Goal: Navigation & Orientation: Understand site structure

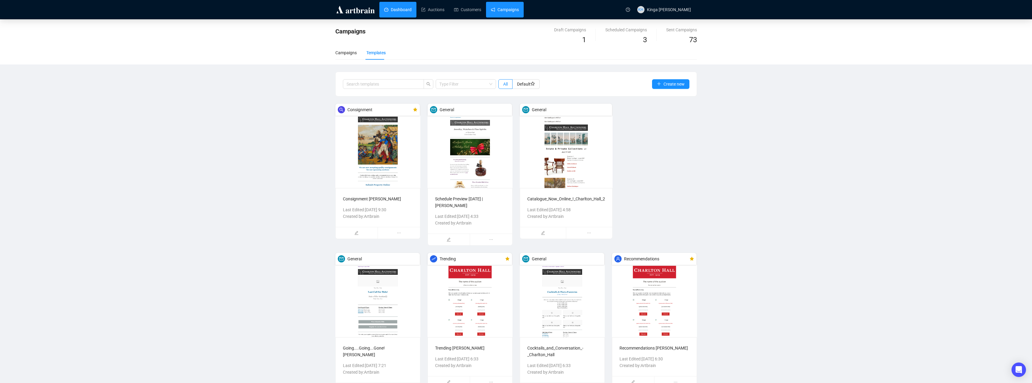
click at [397, 10] on link "Dashboard" at bounding box center [397, 10] width 27 height 16
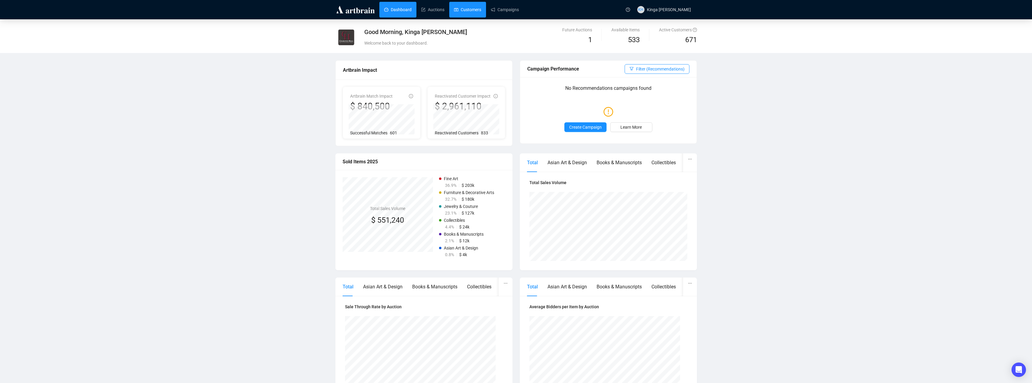
click at [467, 11] on link "Customers" at bounding box center [467, 10] width 27 height 16
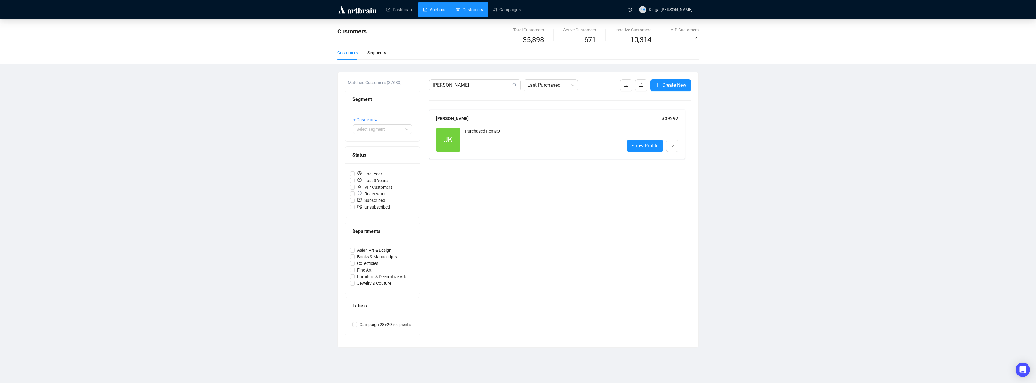
click at [439, 9] on link "Auctions" at bounding box center [434, 10] width 23 height 16
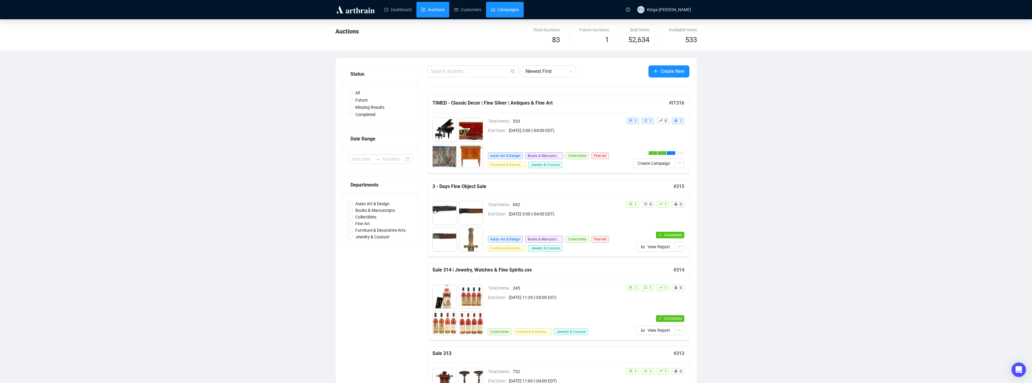
click at [506, 8] on link "Campaigns" at bounding box center [505, 10] width 28 height 16
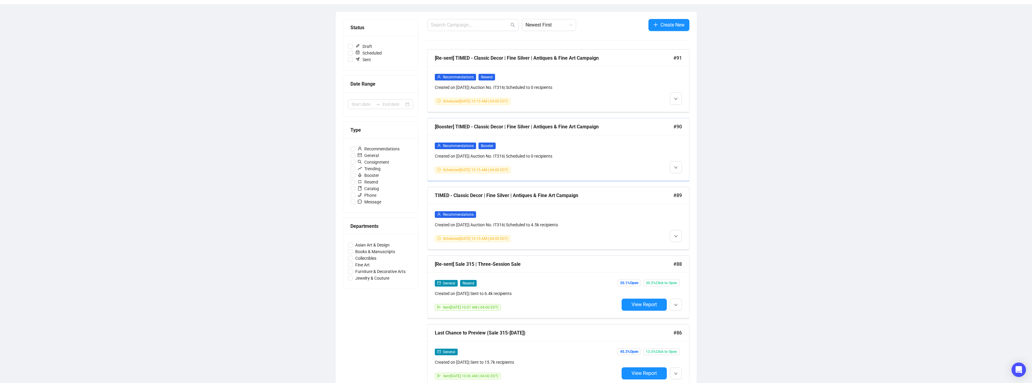
scroll to position [90, 0]
